Goal: Transaction & Acquisition: Purchase product/service

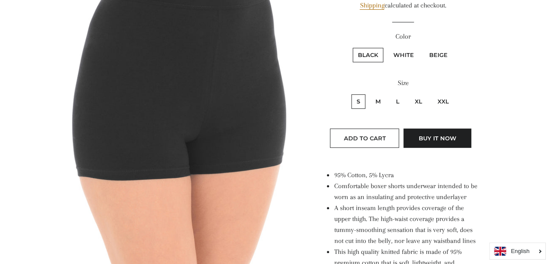
scroll to position [181, 0]
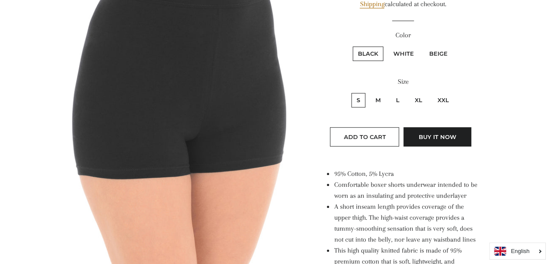
click at [398, 51] on label "White" at bounding box center [403, 53] width 31 height 14
click at [387, 46] on input "White" at bounding box center [387, 45] width 0 height 0
radio input "true"
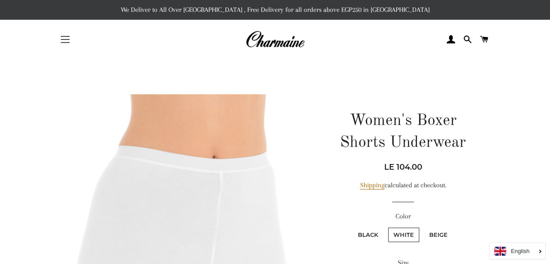
click at [68, 38] on button "Site navigation" at bounding box center [65, 39] width 22 height 22
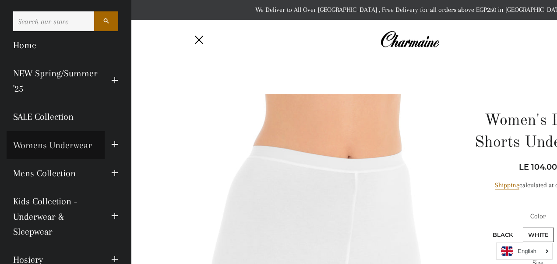
click at [60, 143] on link "Womens Underwear" at bounding box center [56, 145] width 98 height 28
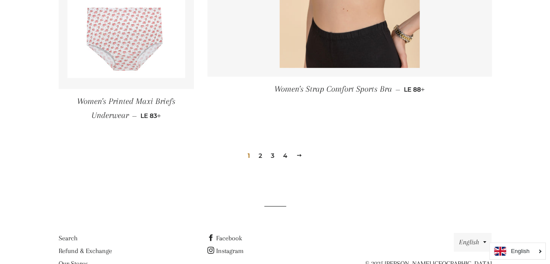
scroll to position [1369, 0]
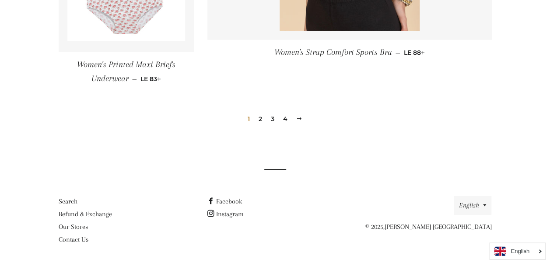
click at [262, 120] on link "2" at bounding box center [260, 118] width 11 height 13
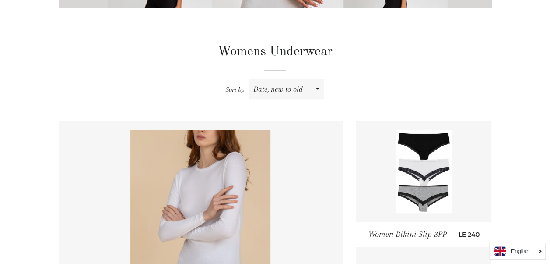
scroll to position [257, 0]
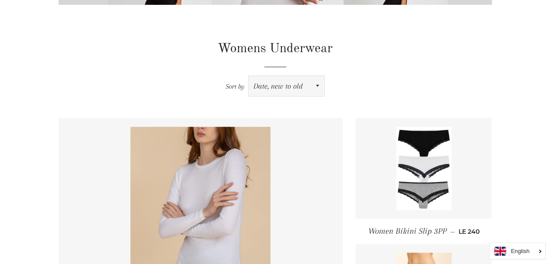
click at [311, 83] on select "Featured Best selling Alphabetically, A-Z Alphabetically, Z-A Price, low to hig…" at bounding box center [287, 86] width 76 height 20
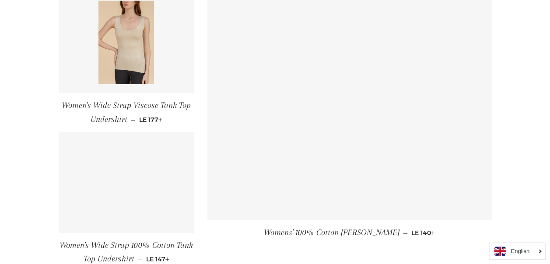
scroll to position [1352, 0]
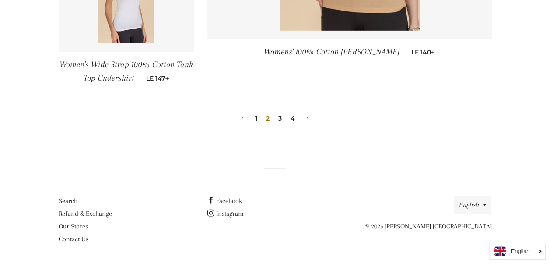
click at [282, 117] on link "3" at bounding box center [280, 118] width 11 height 13
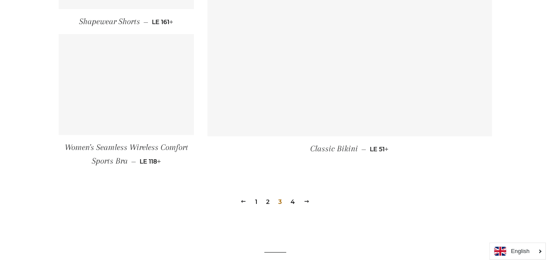
scroll to position [1263, 0]
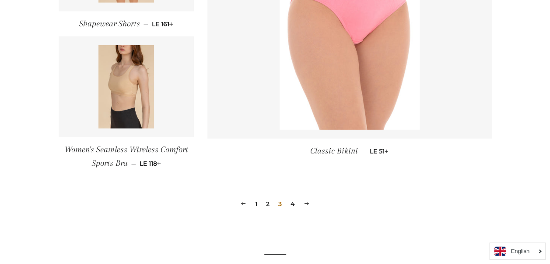
click at [292, 205] on link "4" at bounding box center [292, 203] width 11 height 13
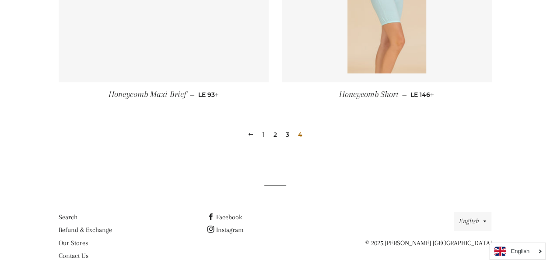
scroll to position [605, 0]
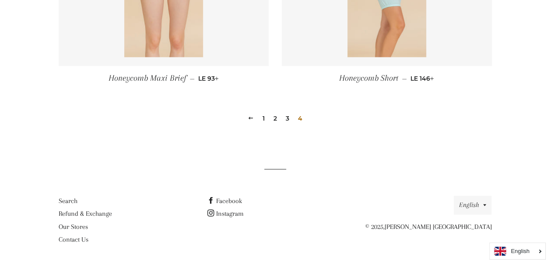
click at [285, 121] on link "3" at bounding box center [287, 118] width 11 height 13
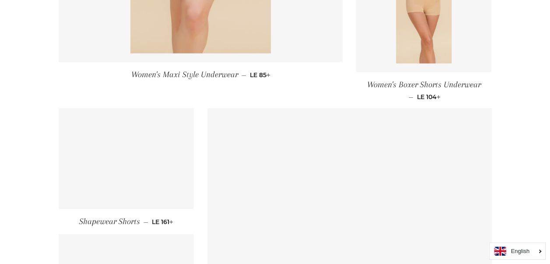
scroll to position [1066, 0]
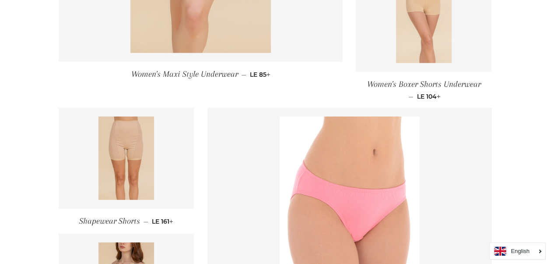
click at [385, 43] on link at bounding box center [424, 21] width 136 height 101
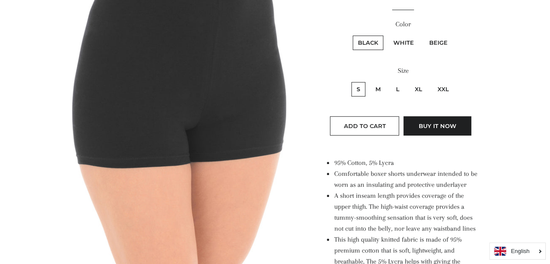
scroll to position [194, 0]
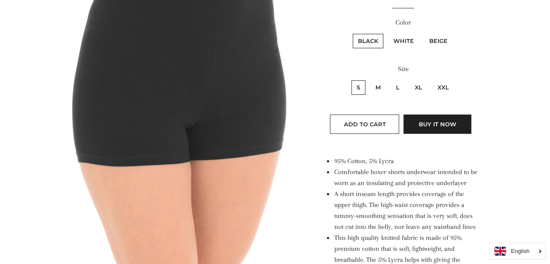
click at [403, 45] on label "White" at bounding box center [403, 41] width 31 height 14
click at [387, 33] on input "White" at bounding box center [387, 32] width 0 height 0
radio input "true"
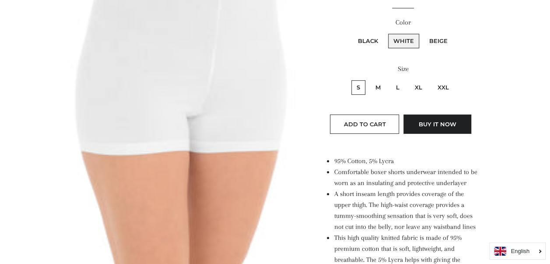
scroll to position [564, 0]
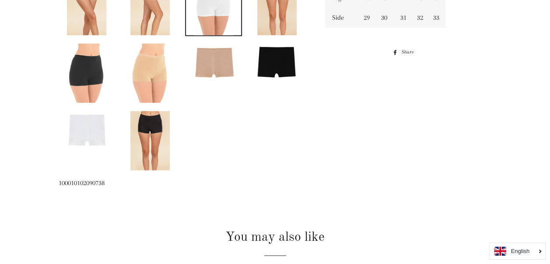
click at [235, 62] on img at bounding box center [213, 61] width 55 height 37
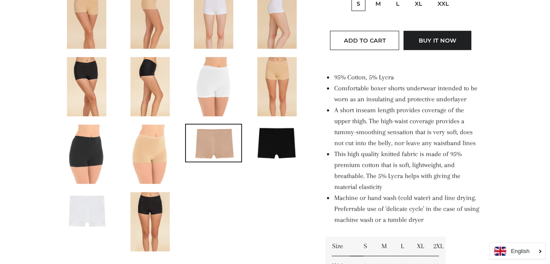
scroll to position [278, 0]
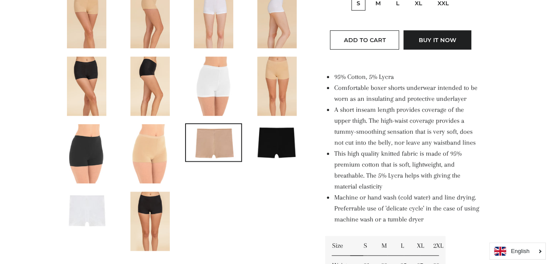
click at [99, 194] on img at bounding box center [87, 209] width 55 height 37
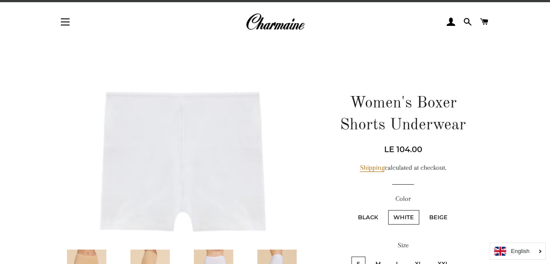
scroll to position [0, 0]
